Goal: Task Accomplishment & Management: Use online tool/utility

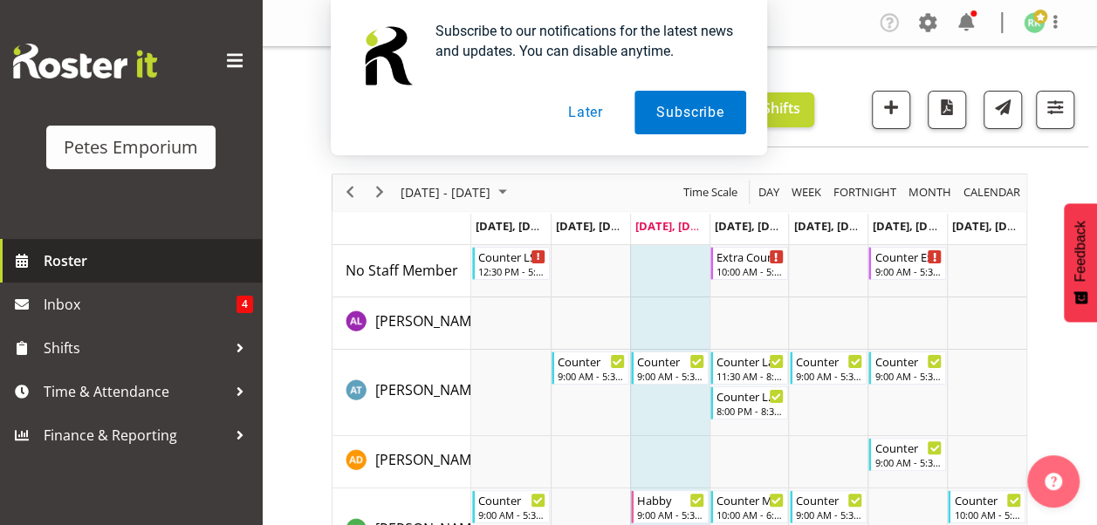
click at [194, 277] on link "Roster" at bounding box center [131, 261] width 262 height 44
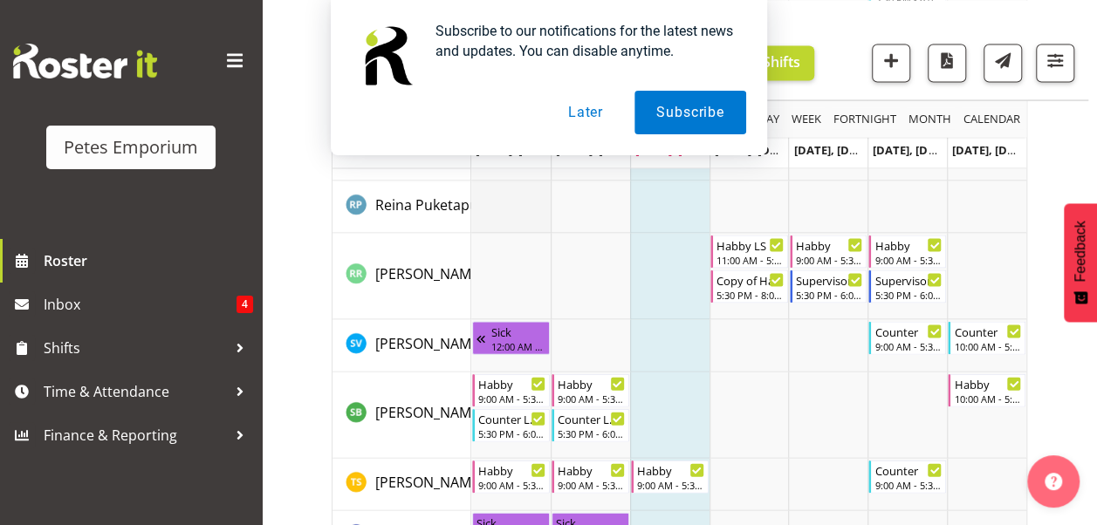
scroll to position [1715, 0]
click at [520, 300] on td "Timeline Week of August 13, 2025" at bounding box center [510, 277] width 79 height 86
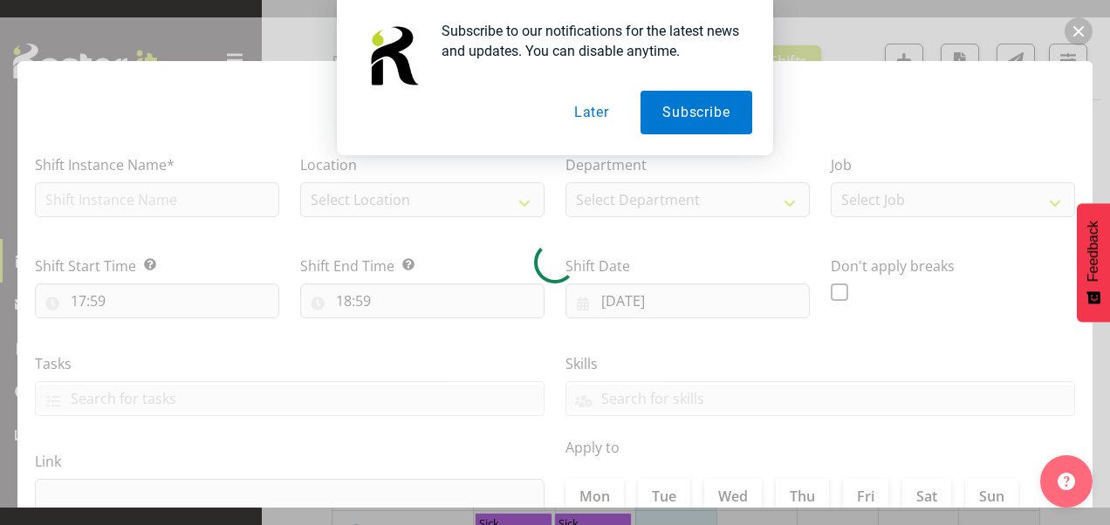
type input "[DATE]"
checkbox input "true"
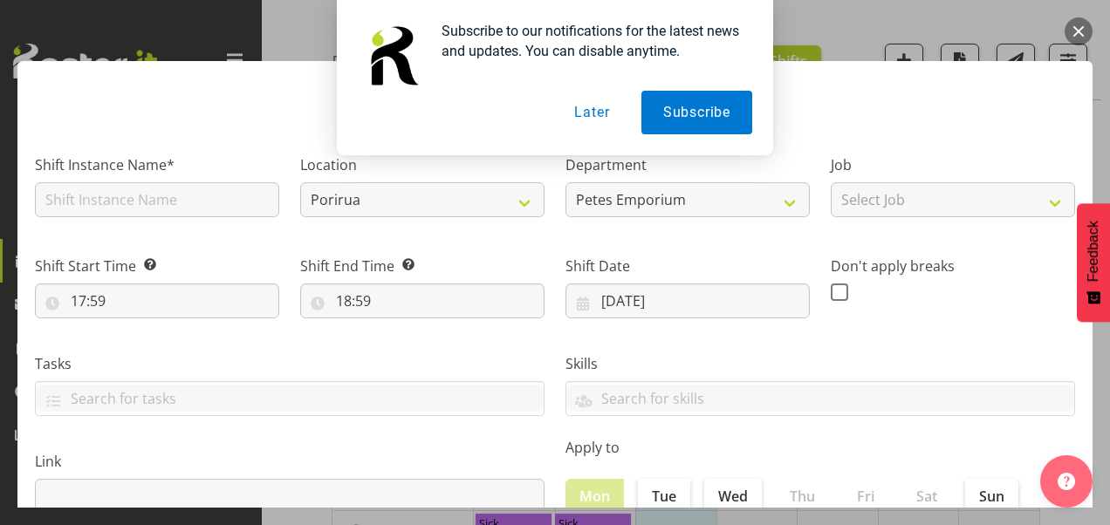
click at [1077, 28] on div "Subscribe to our notifications for the latest news and updates. You can disable…" at bounding box center [555, 77] width 1110 height 155
click at [593, 114] on button "Later" at bounding box center [591, 113] width 79 height 44
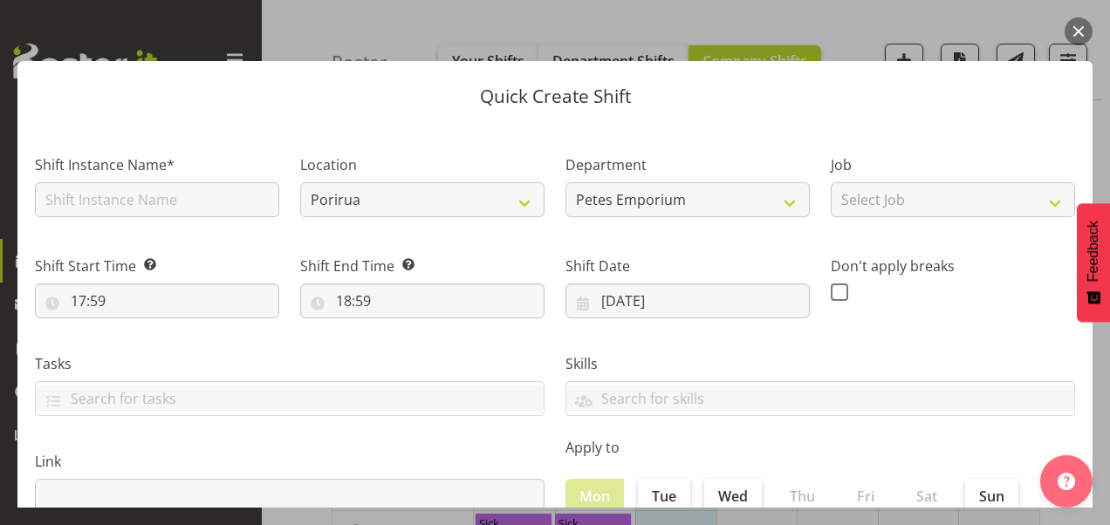
click at [553, 37] on div "Quick Create Shift Shift Instance Name* Location [GEOGRAPHIC_DATA] Lower Hutt D…" at bounding box center [555, 262] width 1110 height 490
click at [587, 19] on div "Quick Create Shift Shift Instance Name* Location [GEOGRAPHIC_DATA] Lower Hutt D…" at bounding box center [555, 262] width 1110 height 490
click at [1082, 32] on button "button" at bounding box center [1078, 31] width 28 height 28
